Goal: Find specific page/section: Find specific page/section

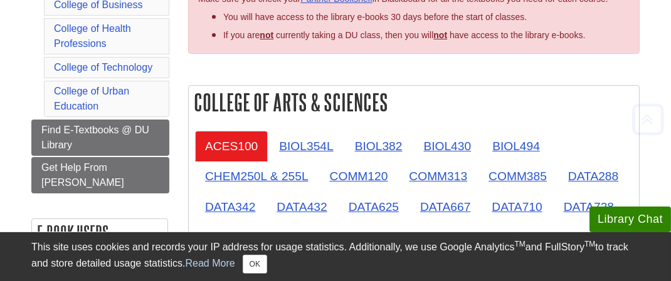
scroll to position [251, 0]
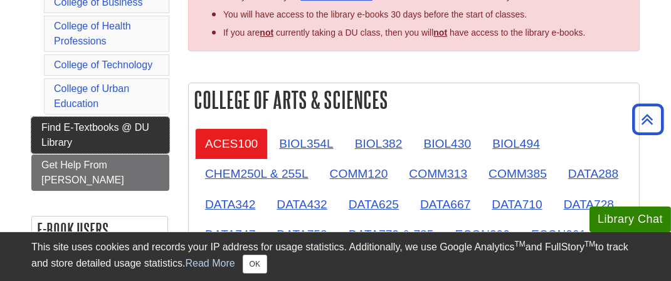
click at [95, 122] on span "Find E-Textbooks @ DU Library" at bounding box center [95, 135] width 108 height 26
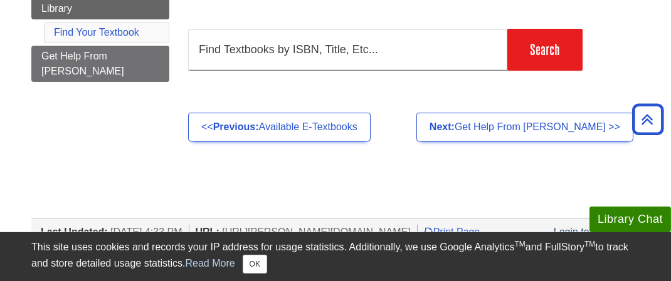
scroll to position [63, 0]
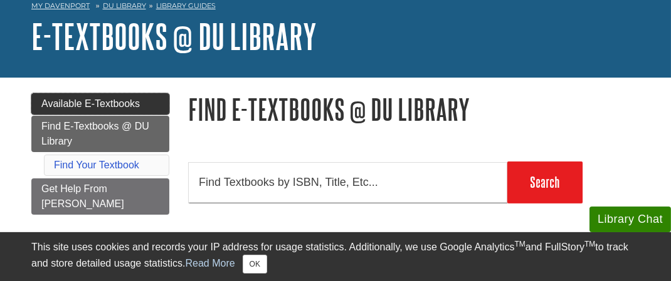
click at [125, 102] on span "Available E-Textbooks" at bounding box center [90, 103] width 98 height 11
